Goal: Information Seeking & Learning: Learn about a topic

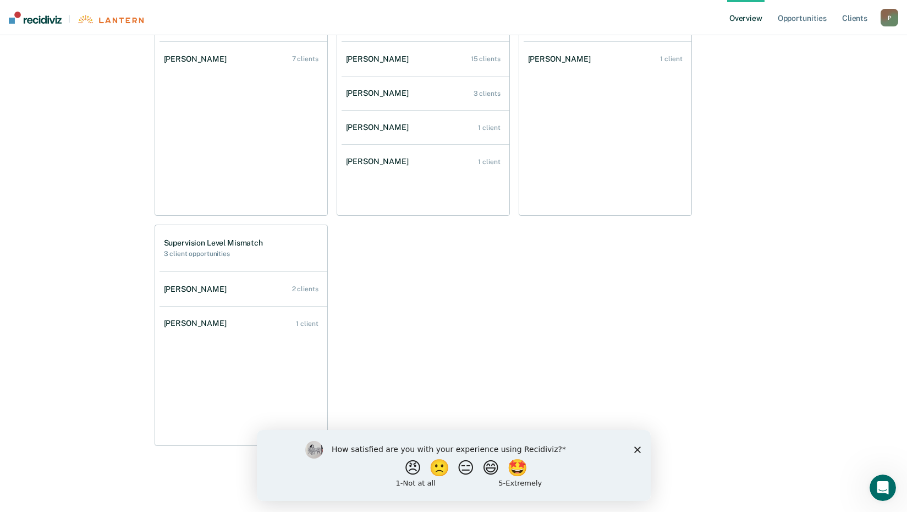
scroll to position [599, 0]
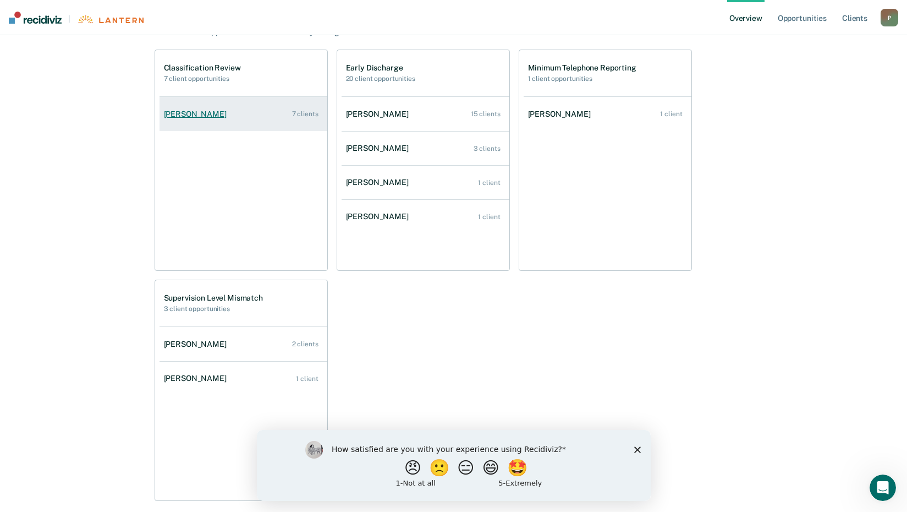
click at [220, 113] on div "[PERSON_NAME]" at bounding box center [197, 113] width 67 height 9
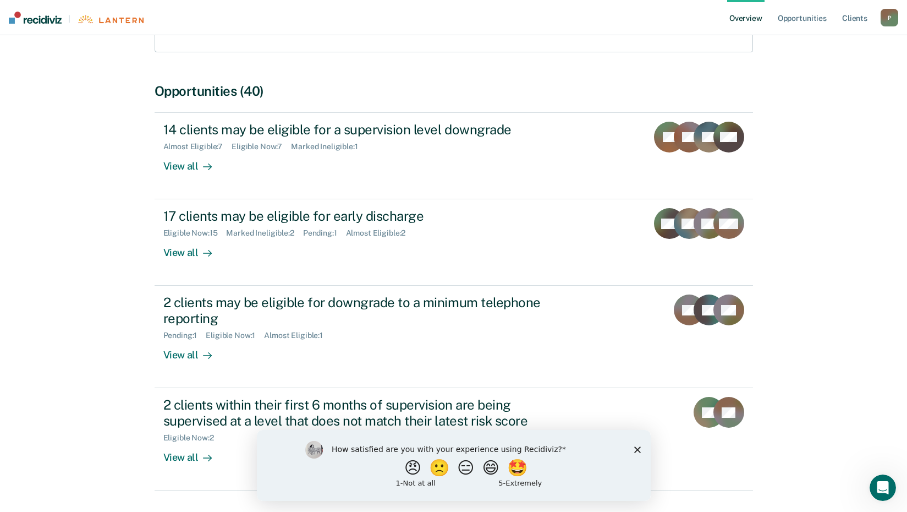
scroll to position [167, 0]
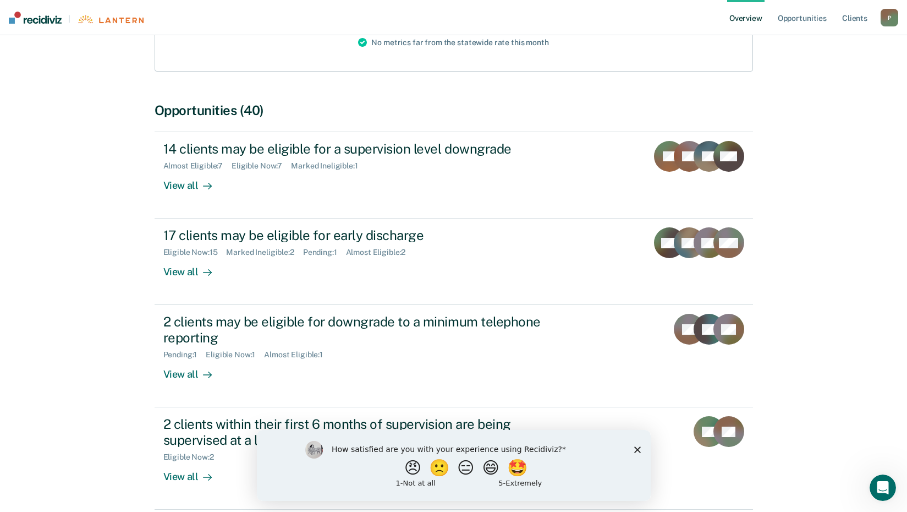
click at [637, 451] on icon "Close survey" at bounding box center [637, 449] width 7 height 7
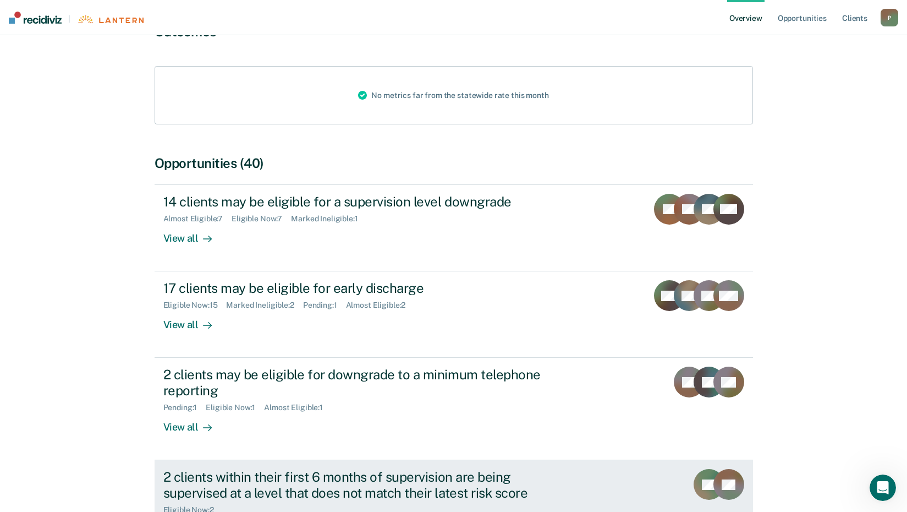
scroll to position [112, 0]
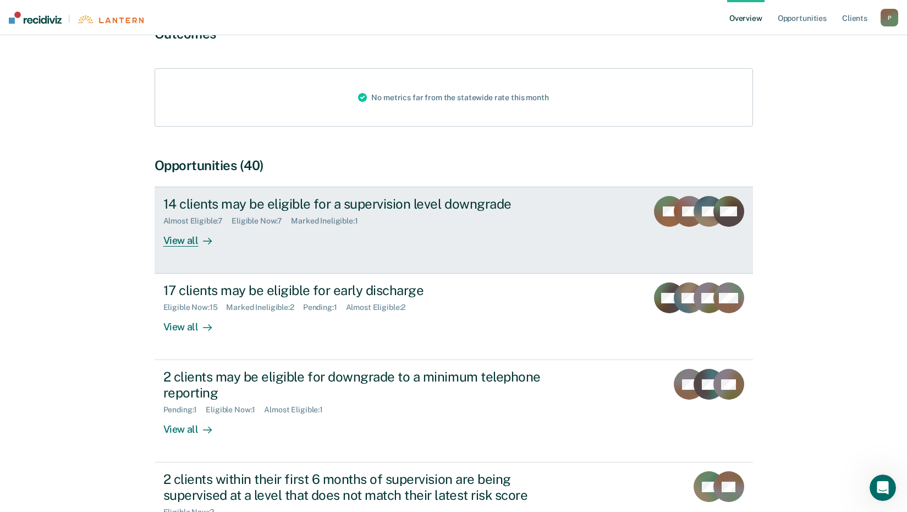
click at [178, 244] on div "View all" at bounding box center [194, 236] width 62 height 21
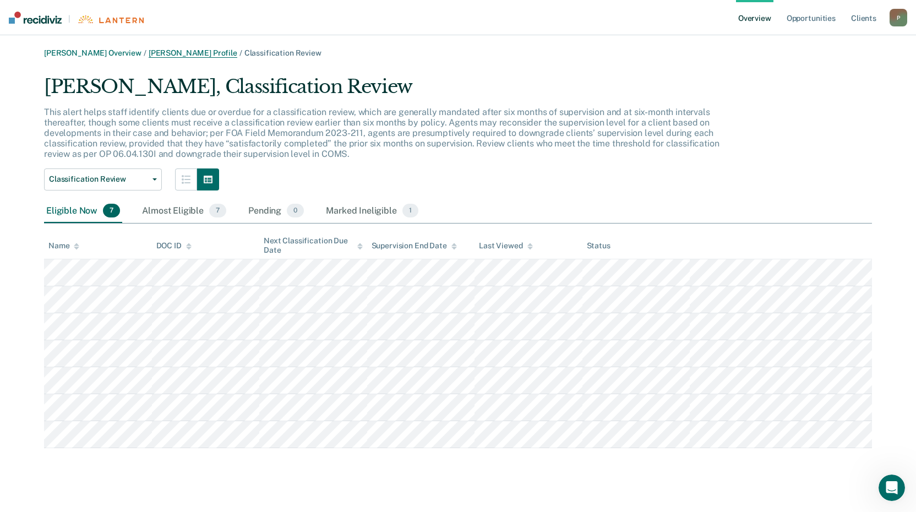
click at [180, 52] on link "[PERSON_NAME] Profile" at bounding box center [193, 52] width 89 height 9
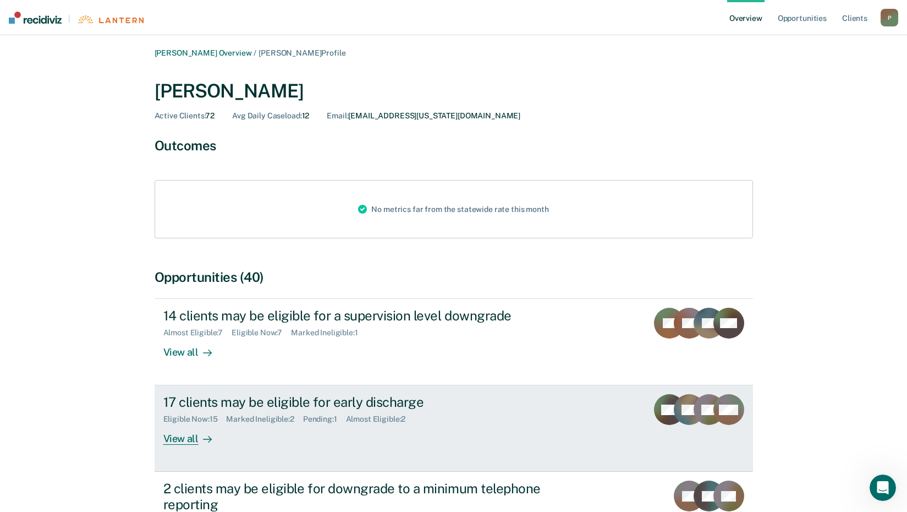
click at [175, 445] on div "View all" at bounding box center [194, 434] width 62 height 21
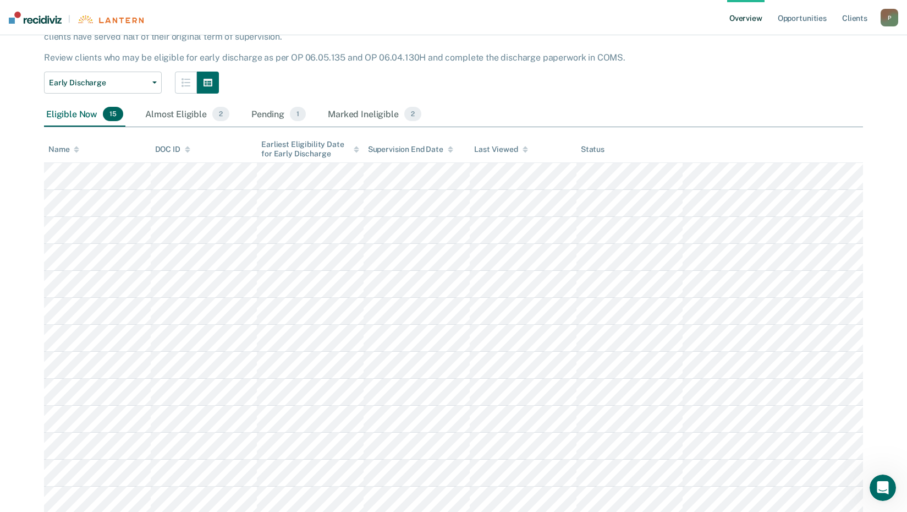
scroll to position [67, 0]
